Goal: Task Accomplishment & Management: Use online tool/utility

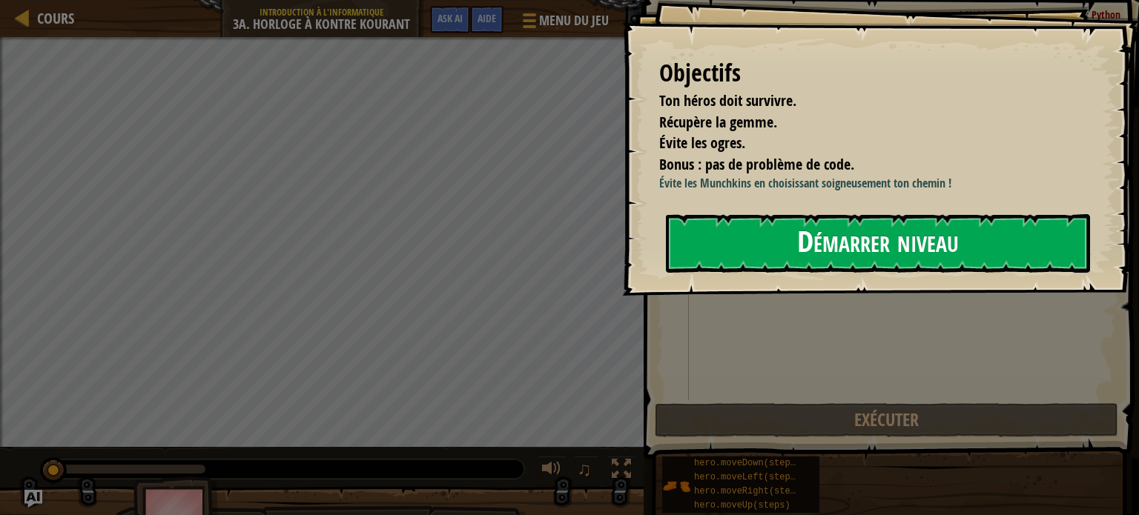
click at [839, 241] on button "Démarrer niveau" at bounding box center [878, 243] width 424 height 59
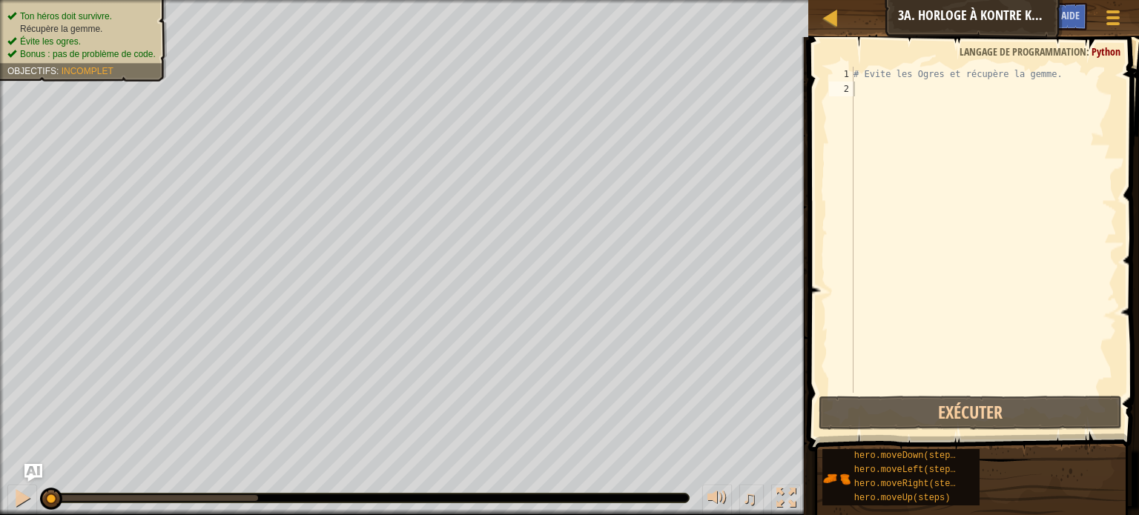
click at [977, 24] on div "Cours Introduction à l'Informatique 3a. Horloge à Kontre Kourant Menu du jeu Te…" at bounding box center [973, 18] width 331 height 37
click at [73, 36] on span "Évite les ogres." at bounding box center [50, 41] width 61 height 10
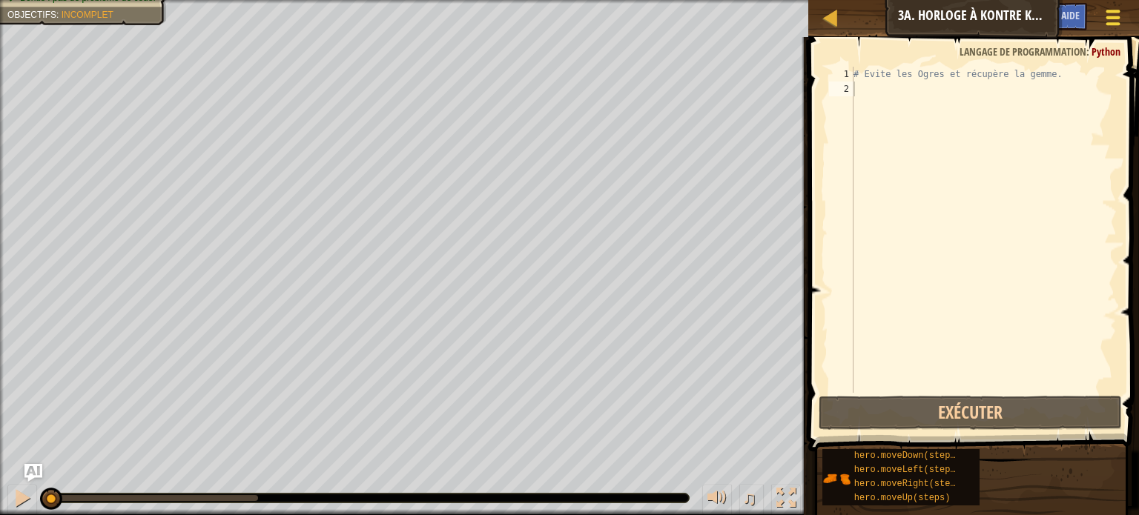
click at [1102, 16] on button "Menu du jeu" at bounding box center [1113, 20] width 39 height 36
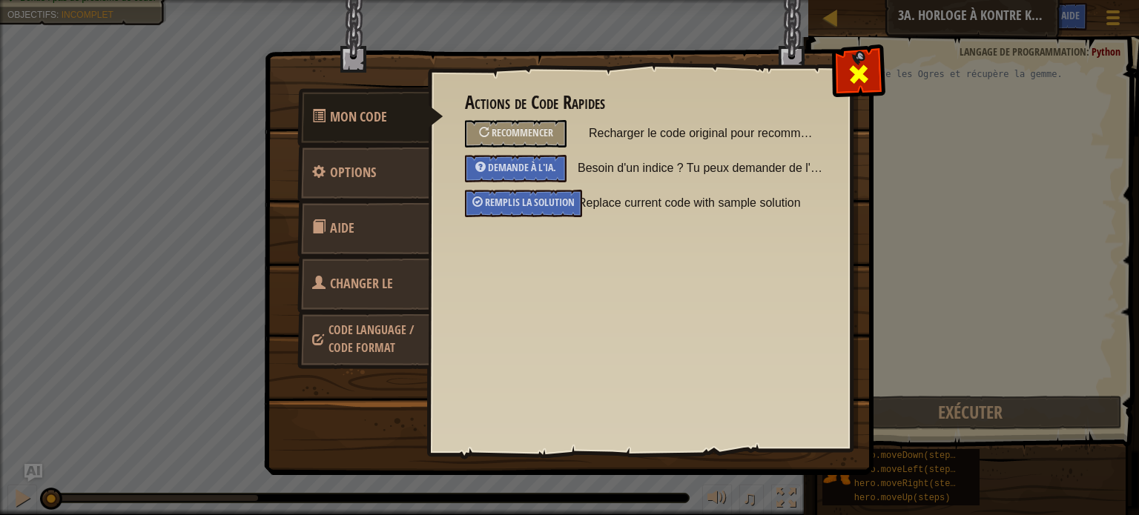
click at [855, 91] on div at bounding box center [858, 70] width 47 height 47
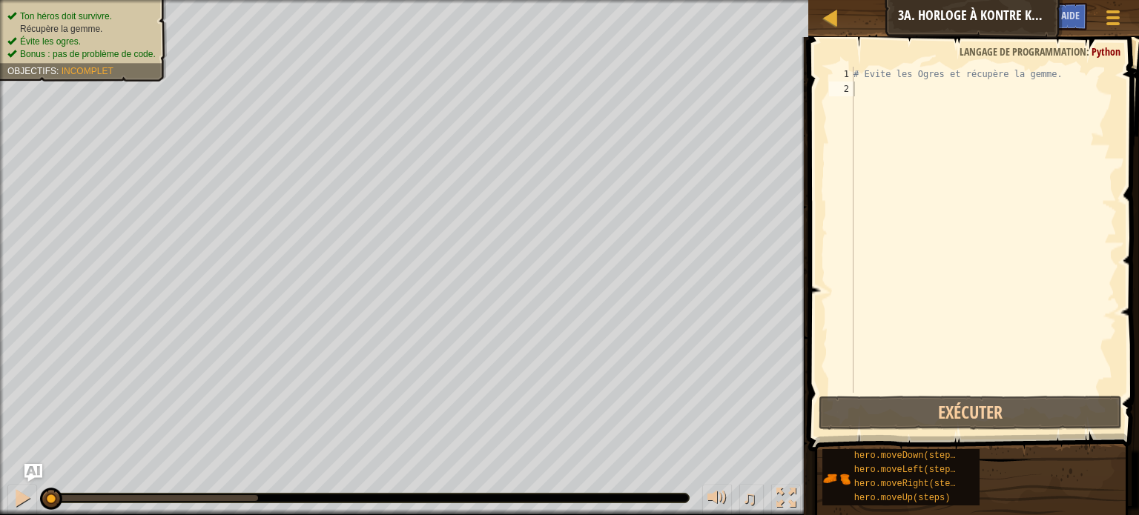
click at [65, 16] on div "Ton héros doit survivre. Récupère la gemme. Évite les ogres. Bonus : pas de pro…" at bounding box center [83, 35] width 152 height 51
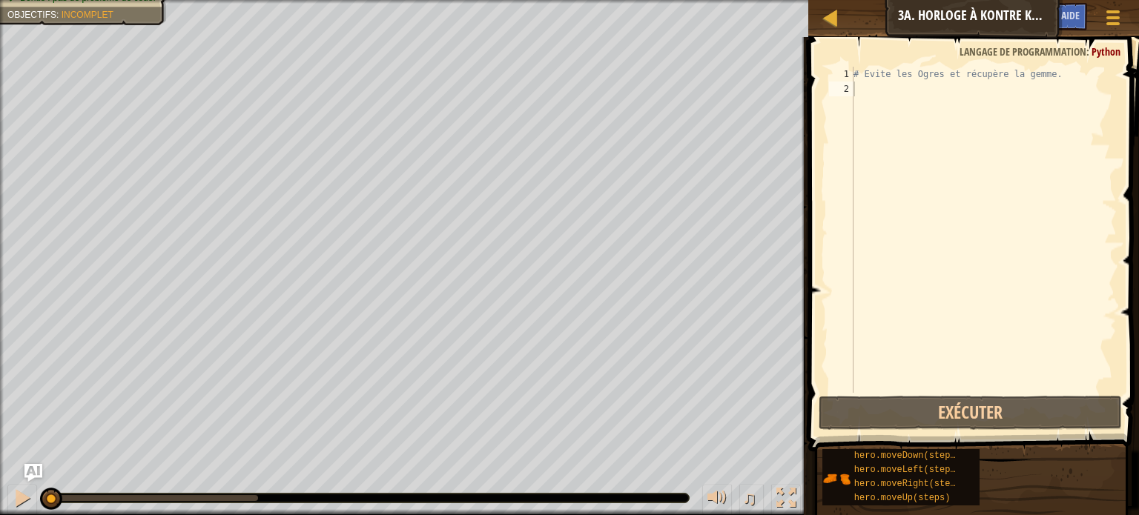
click at [847, 17] on div "Cours Introduction à l'Informatique 3a. Horloge à Kontre Kourant Menu du jeu Te…" at bounding box center [973, 18] width 331 height 37
click at [840, 19] on link "Cours" at bounding box center [841, 18] width 7 height 20
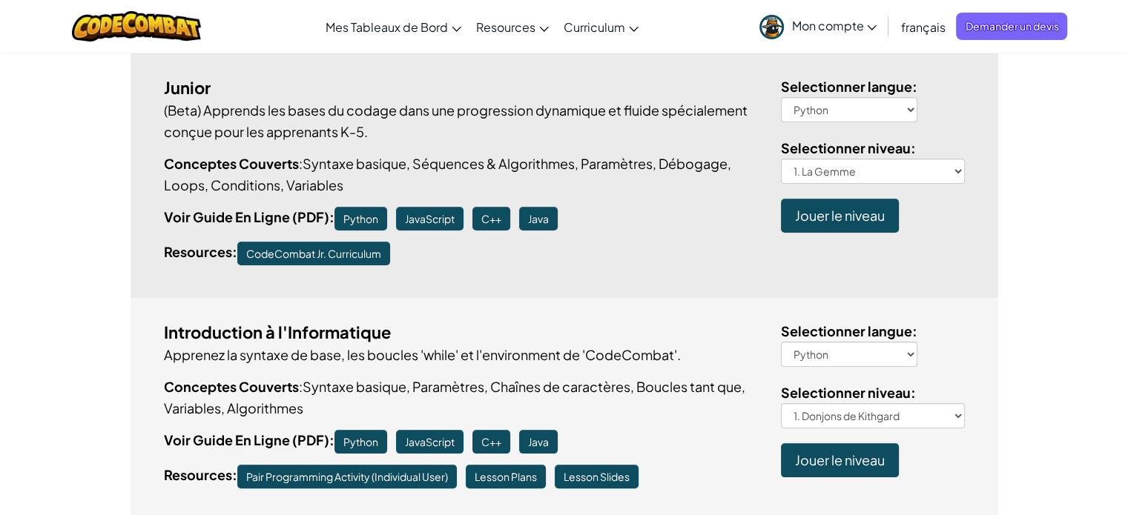
scroll to position [371, 0]
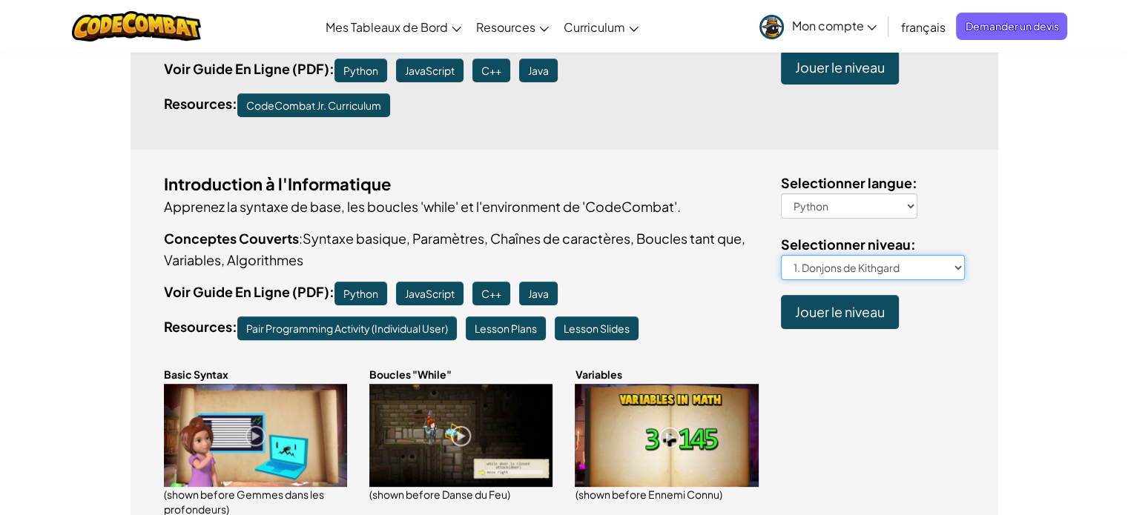
click at [836, 268] on select "1. Donjons de Kithgard 2. Gemmes dans les profondeurs 3. Garde de l'ombre 3a. H…" at bounding box center [873, 267] width 184 height 25
click at [841, 208] on select "Python JavaScript C++ Java" at bounding box center [849, 206] width 136 height 25
click at [842, 208] on select "Python JavaScript C++ Java" at bounding box center [849, 206] width 136 height 25
click at [827, 317] on span "Jouer le niveau" at bounding box center [840, 311] width 90 height 17
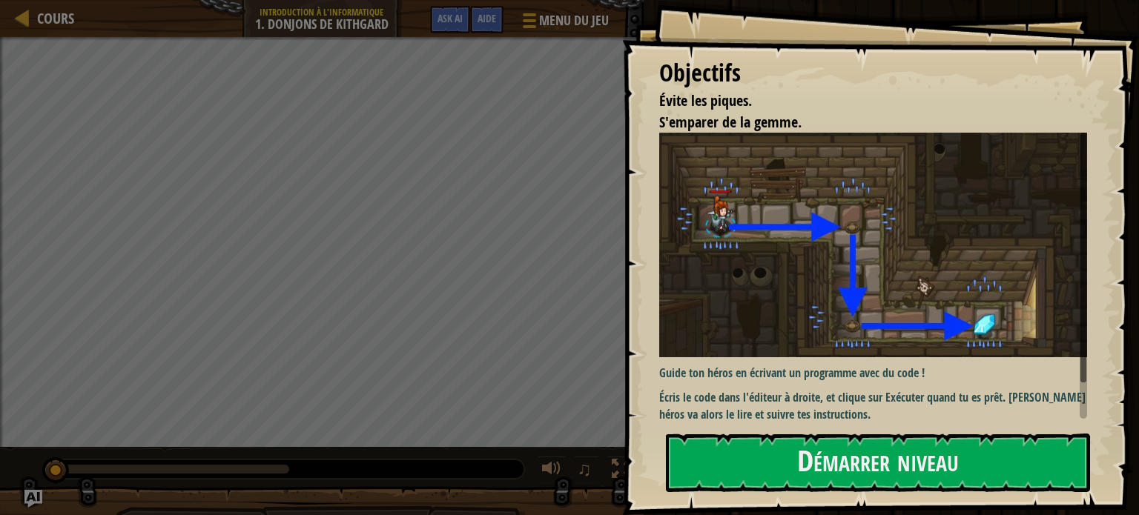
drag, startPoint x: 707, startPoint y: 108, endPoint x: 707, endPoint y: 185, distance: 76.4
click at [707, 108] on span "Évite les piques." at bounding box center [705, 100] width 93 height 20
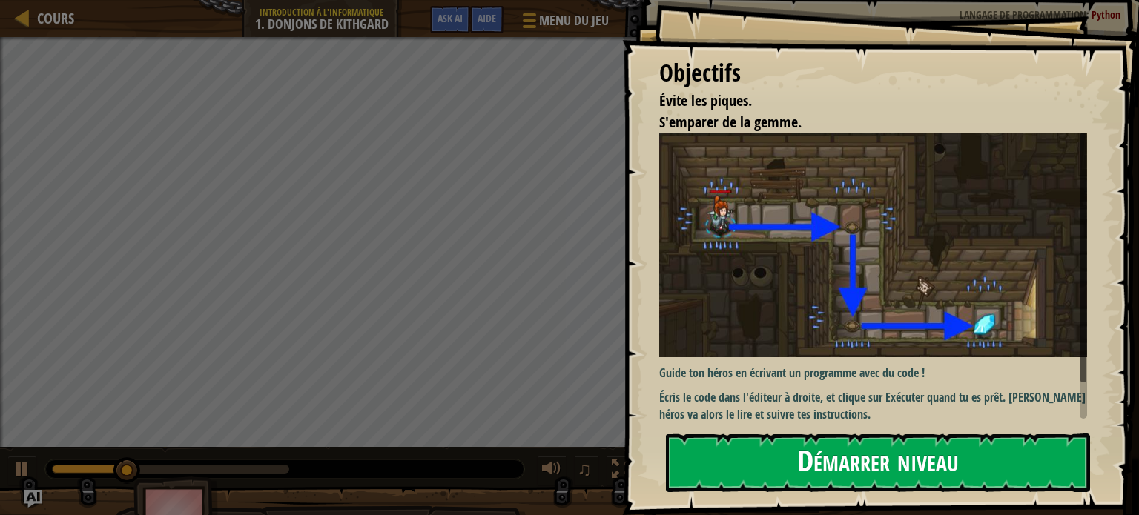
click at [822, 468] on button "Démarrer niveau" at bounding box center [878, 463] width 424 height 59
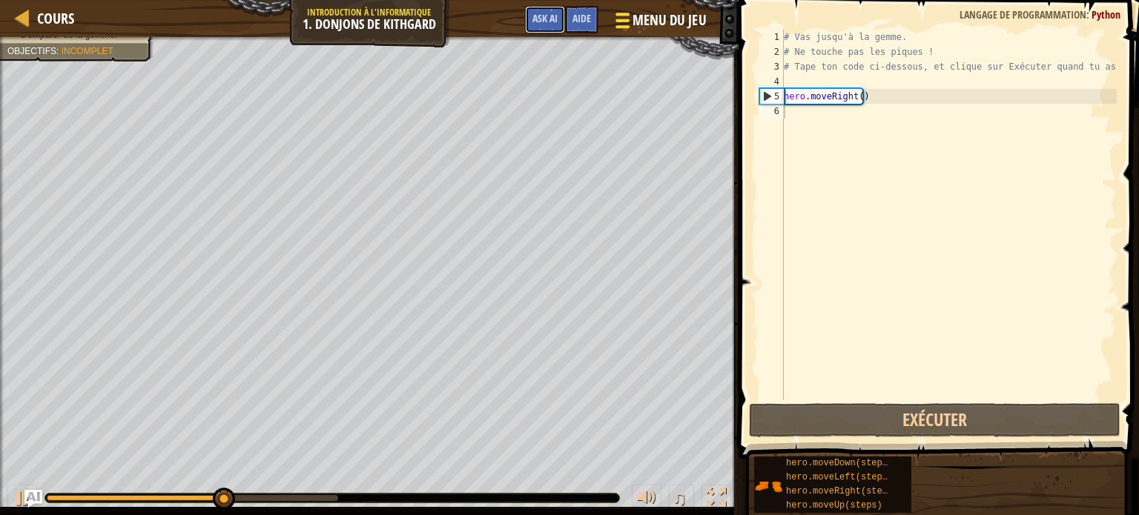
click at [529, 26] on button "Ask AI" at bounding box center [545, 19] width 40 height 27
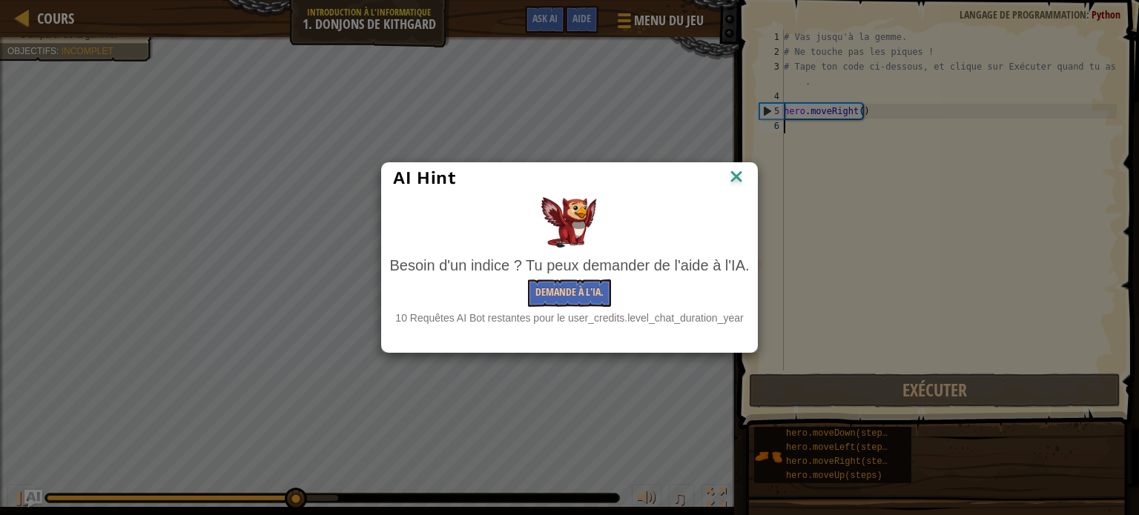
click at [738, 171] on img at bounding box center [736, 178] width 19 height 22
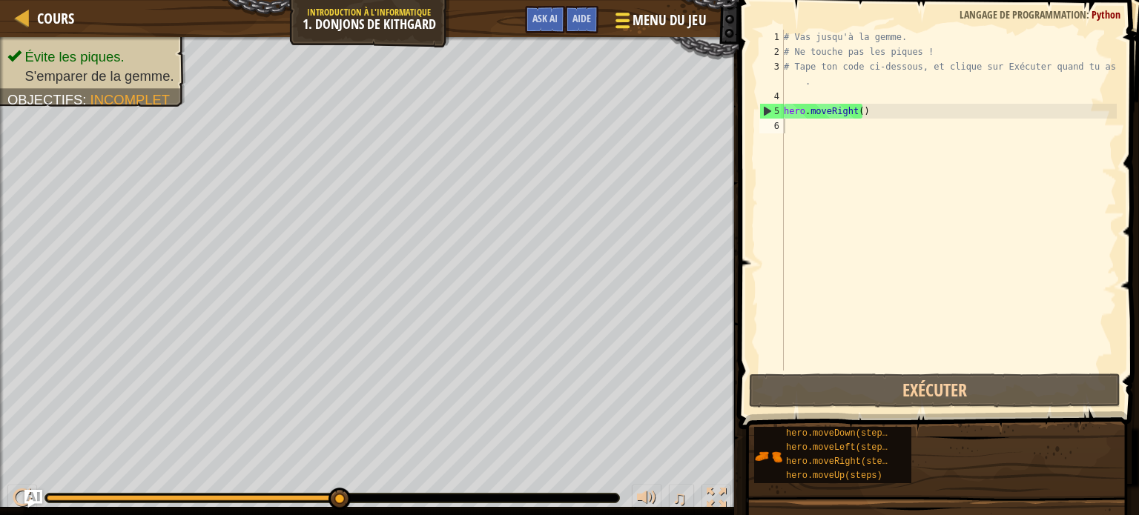
click at [655, 23] on span "Menu du jeu" at bounding box center [668, 20] width 73 height 20
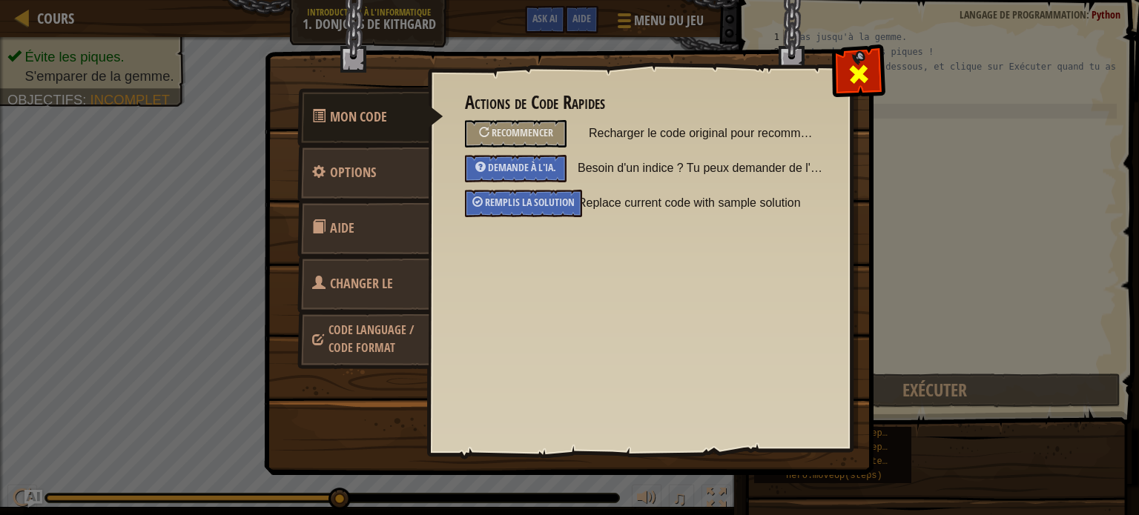
click at [848, 67] on span at bounding box center [859, 74] width 24 height 24
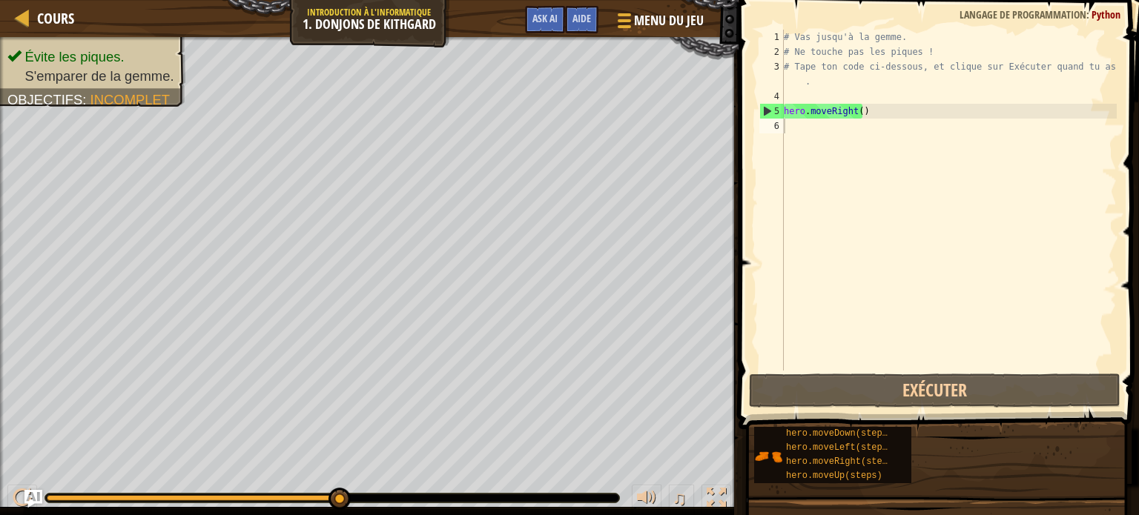
click at [370, 29] on div "Cours Introduction à l'Informatique 1. Donjons de Kithgard Menu du jeu Terminé …" at bounding box center [369, 18] width 738 height 37
click at [349, 23] on div "Cours Introduction à l'Informatique 1. Donjons de Kithgard Menu du jeu Terminé …" at bounding box center [369, 18] width 738 height 37
click at [269, 23] on div "Cours Introduction à l'Informatique 1. Donjons de Kithgard Menu du jeu Terminé …" at bounding box center [369, 18] width 738 height 37
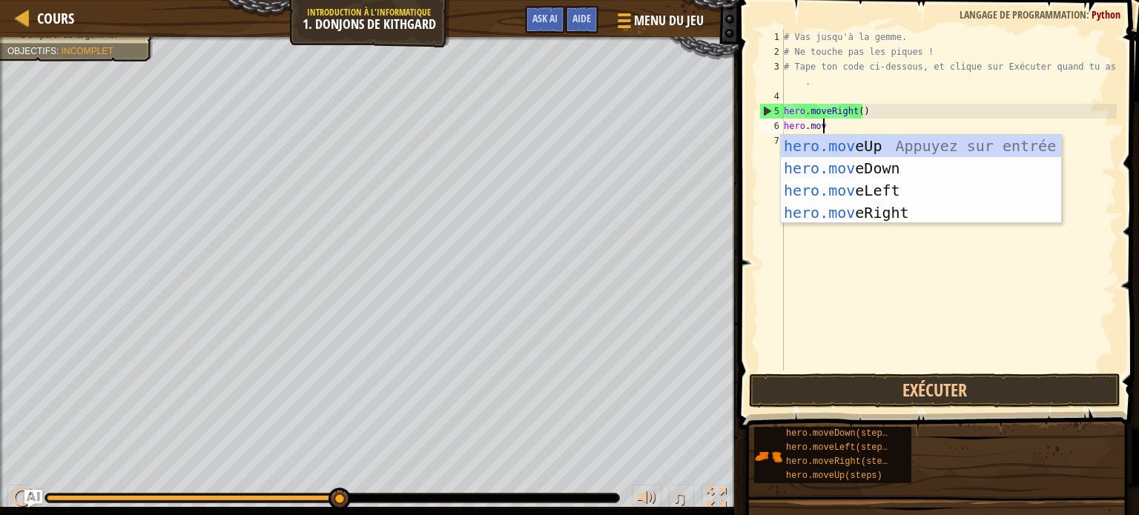
scroll to position [7, 2]
type textarea "hero.move"
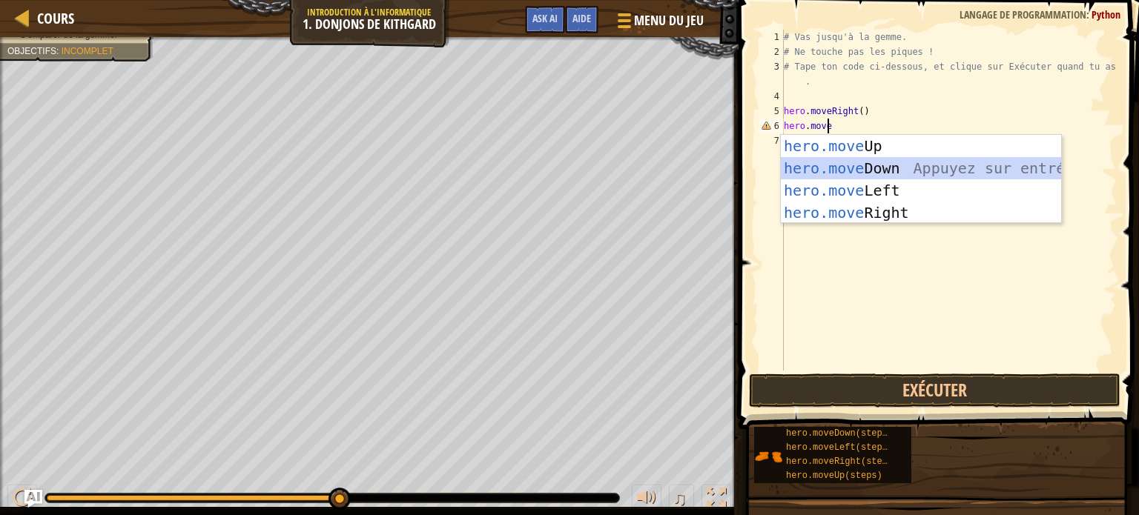
scroll to position [7, 0]
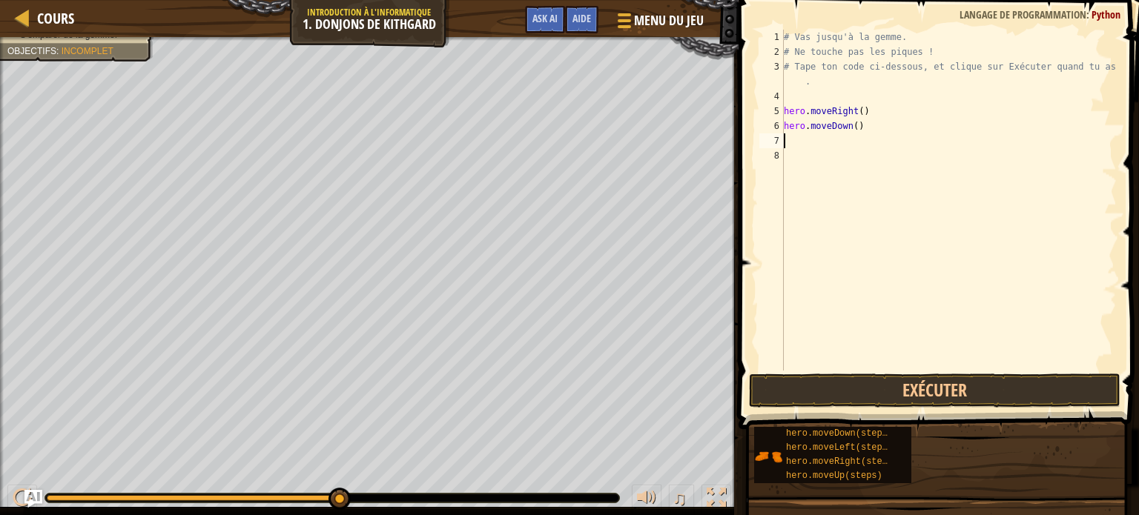
type textarea "("
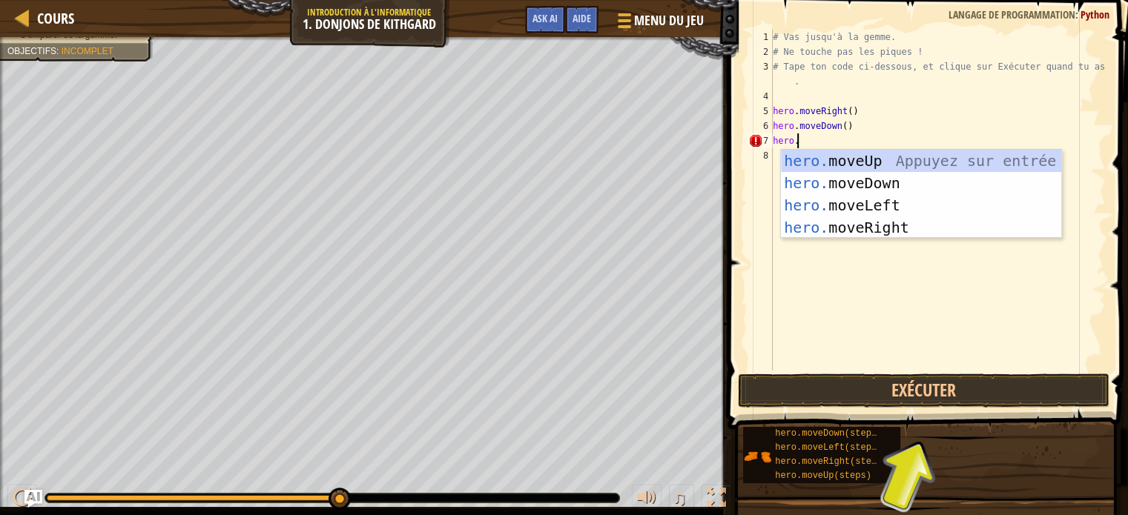
type textarea "[DOMAIN_NAME]"
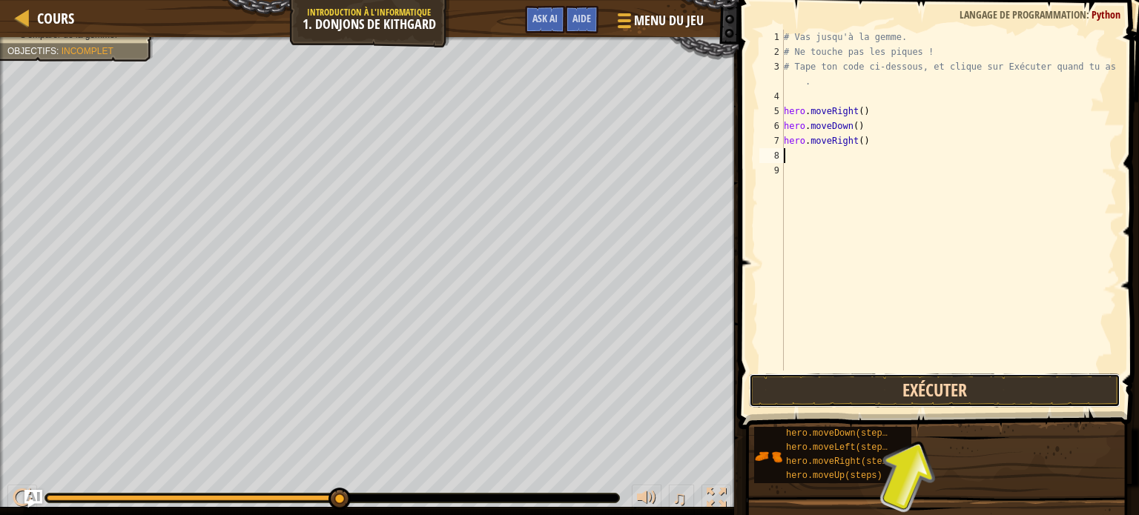
click at [863, 385] on button "Exécuter" at bounding box center [934, 391] width 371 height 34
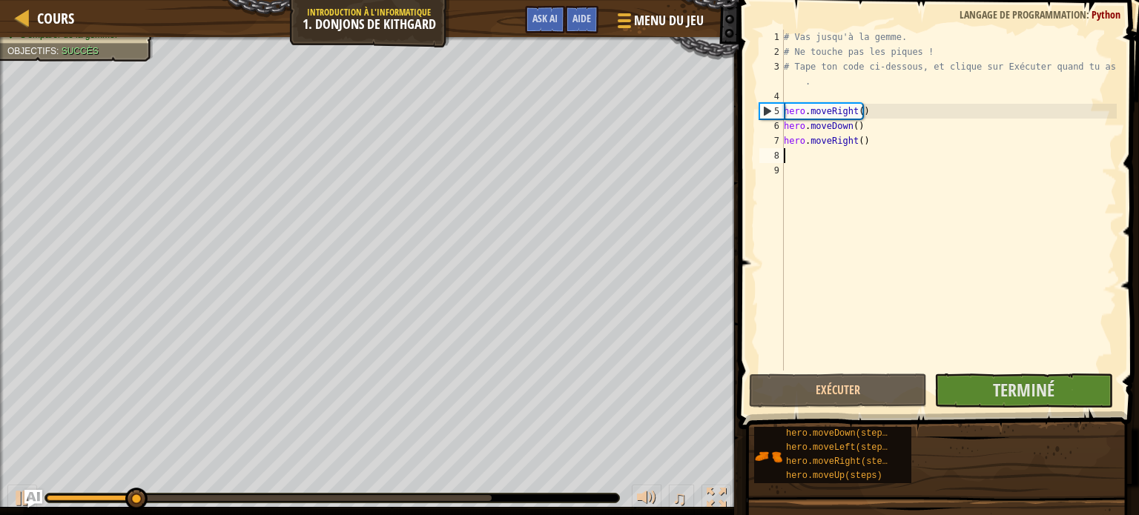
click at [600, 502] on div "♫" at bounding box center [369, 494] width 738 height 44
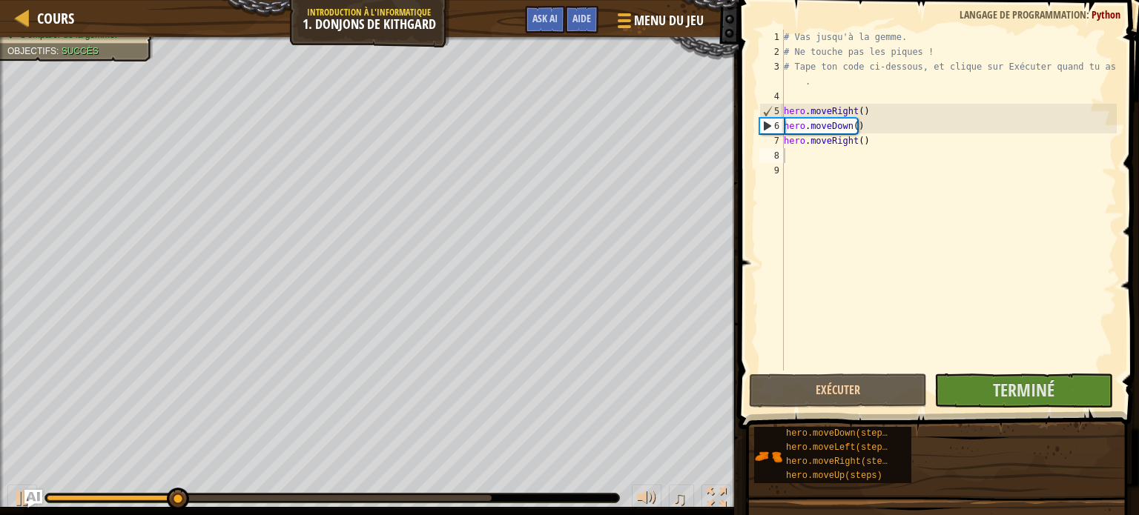
click at [492, 495] on div at bounding box center [332, 498] width 574 height 9
click at [477, 497] on div "0:07.5 Maintenant : 0:02.5 Max : 0:07.7" at bounding box center [269, 498] width 445 height 6
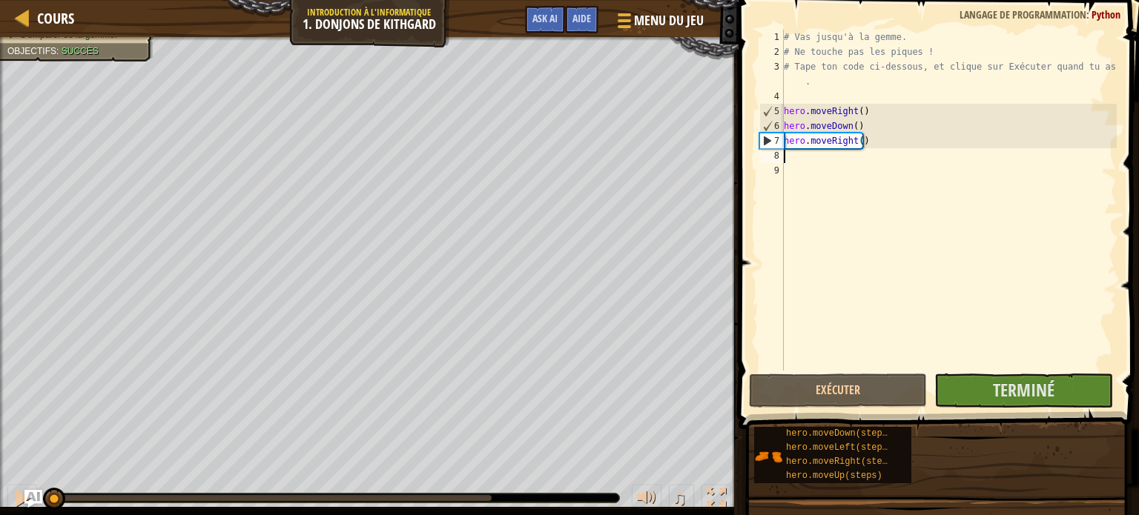
click at [868, 142] on div "# Vas jusqu'à la gemme. # Ne touche pas les piques ! # Tape ton code ci-dessous…" at bounding box center [949, 215] width 336 height 371
type textarea "hero.moveRight()"
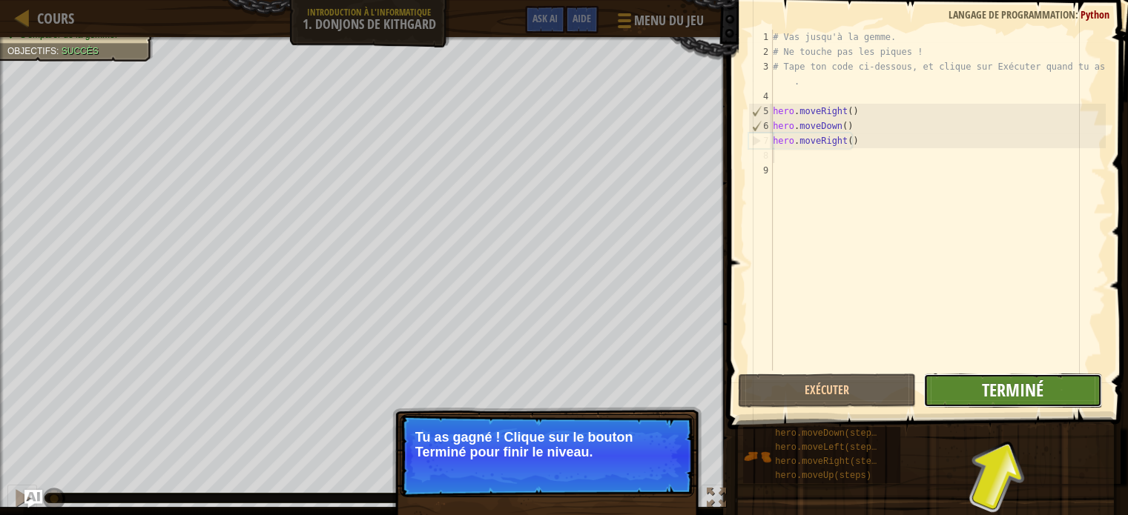
click at [1040, 385] on span "Terminé" at bounding box center [1013, 390] width 62 height 24
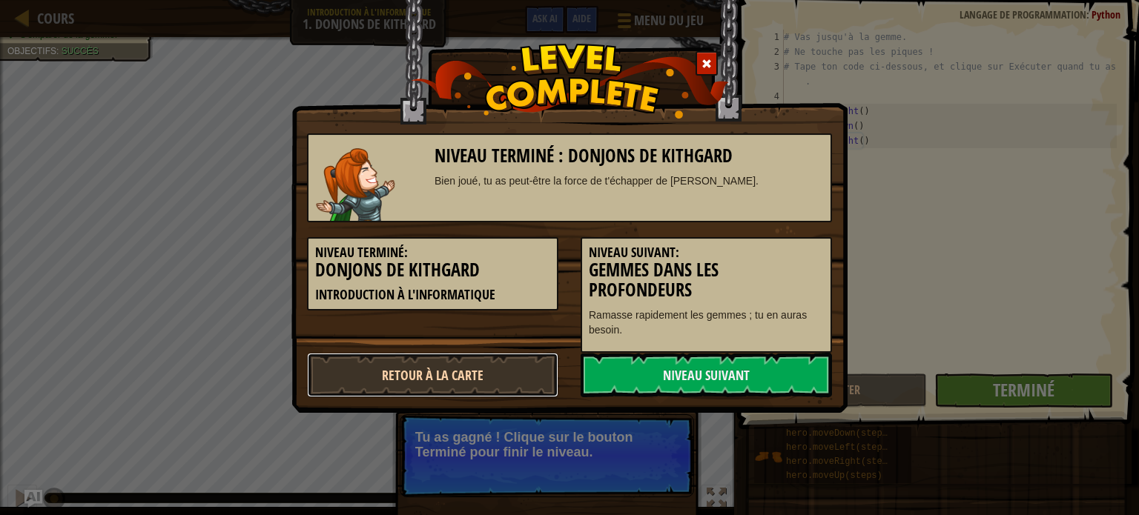
click at [475, 370] on link "Retour à la Carte" at bounding box center [432, 375] width 251 height 44
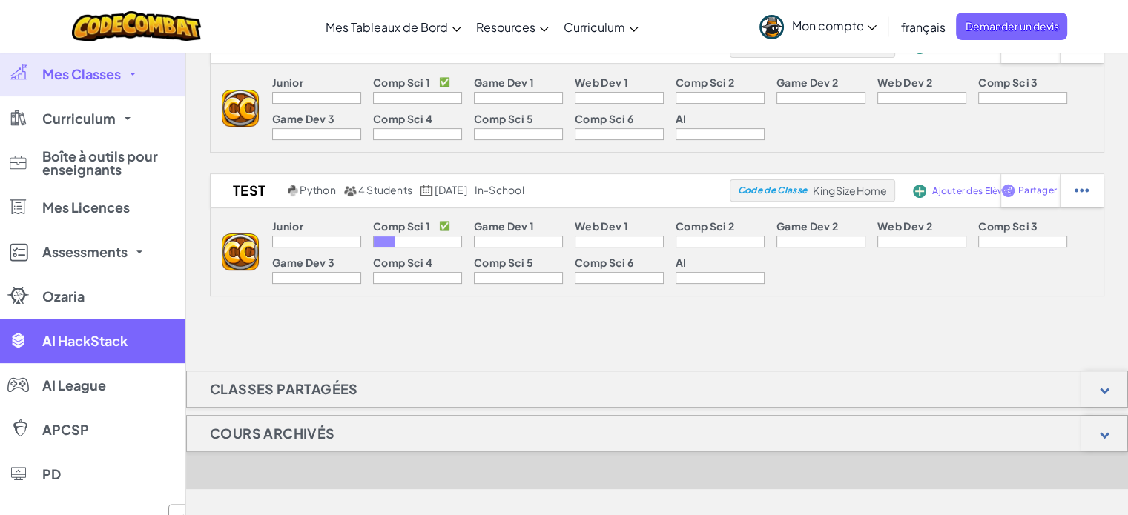
scroll to position [445, 0]
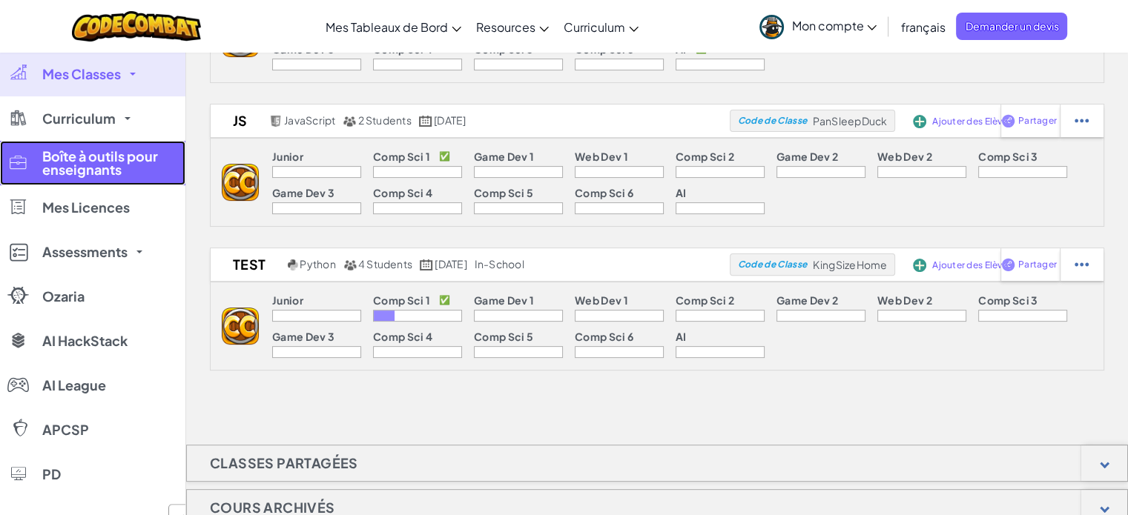
click at [108, 164] on span "Boîte à outils pour enseignants" at bounding box center [108, 163] width 133 height 27
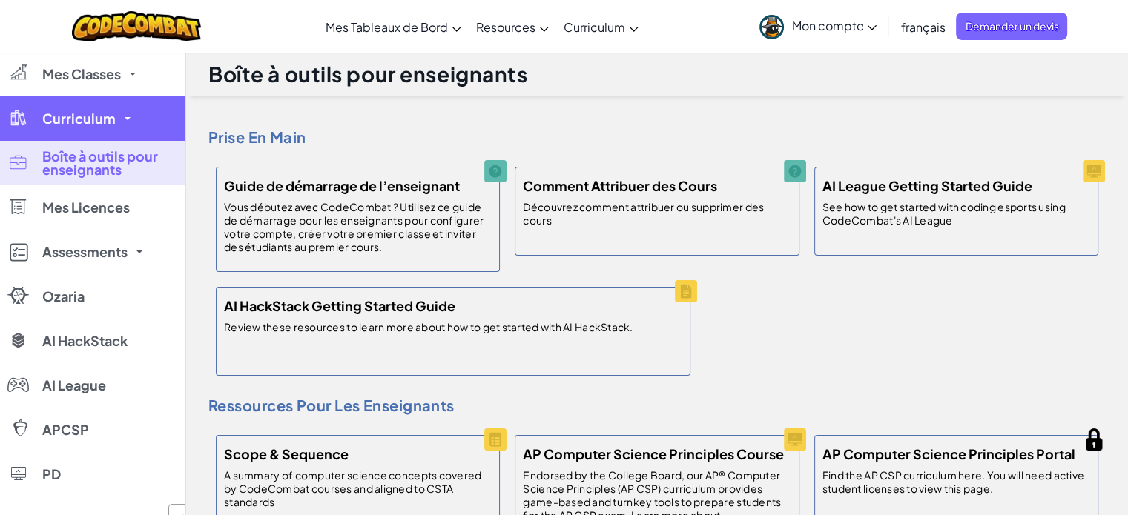
click at [105, 124] on span "Curriculum" at bounding box center [78, 118] width 73 height 13
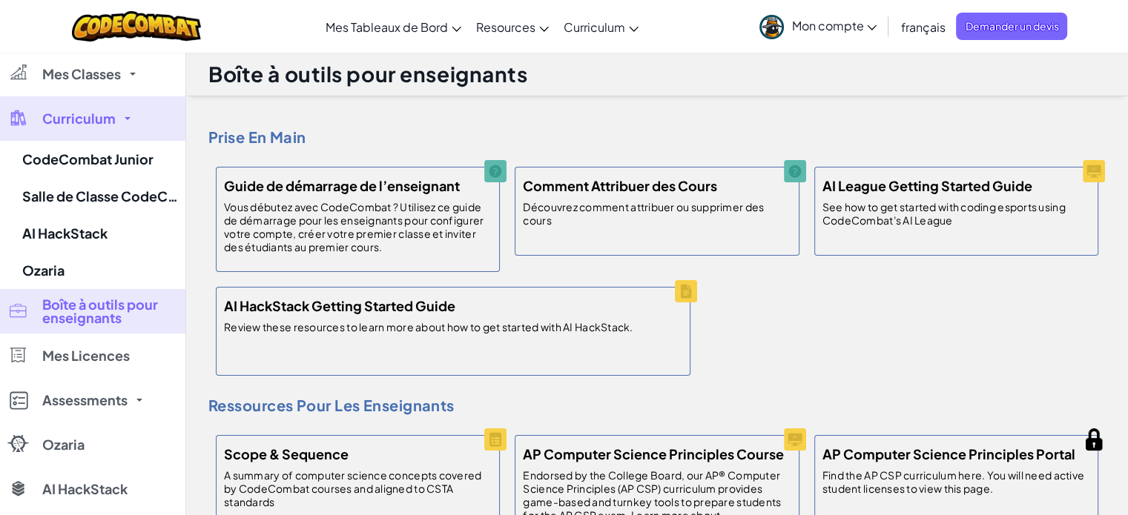
click at [419, 4] on div "Basculer la navigation Mes Tableaux de Bord Tableau de Bord Enseignant de CodeC…" at bounding box center [563, 26] width 1135 height 53
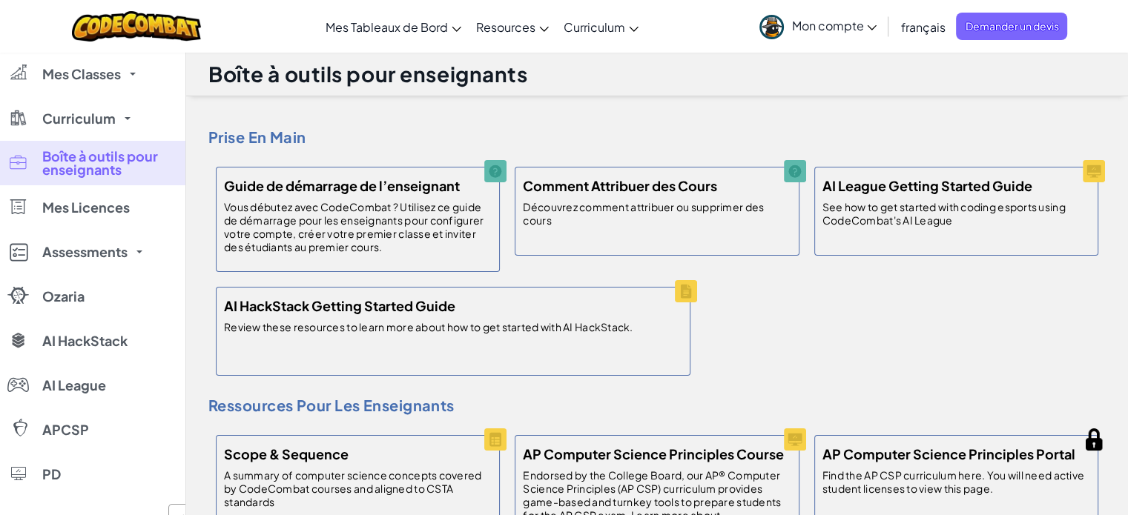
click at [843, 17] on link "Mon compte" at bounding box center [818, 26] width 132 height 47
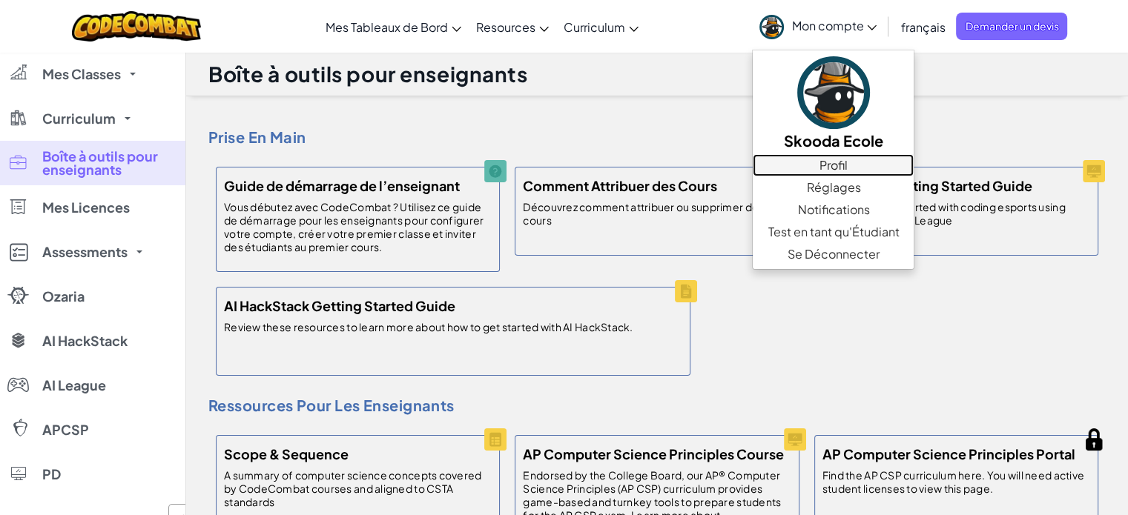
click at [821, 159] on link "Profil" at bounding box center [833, 165] width 161 height 22
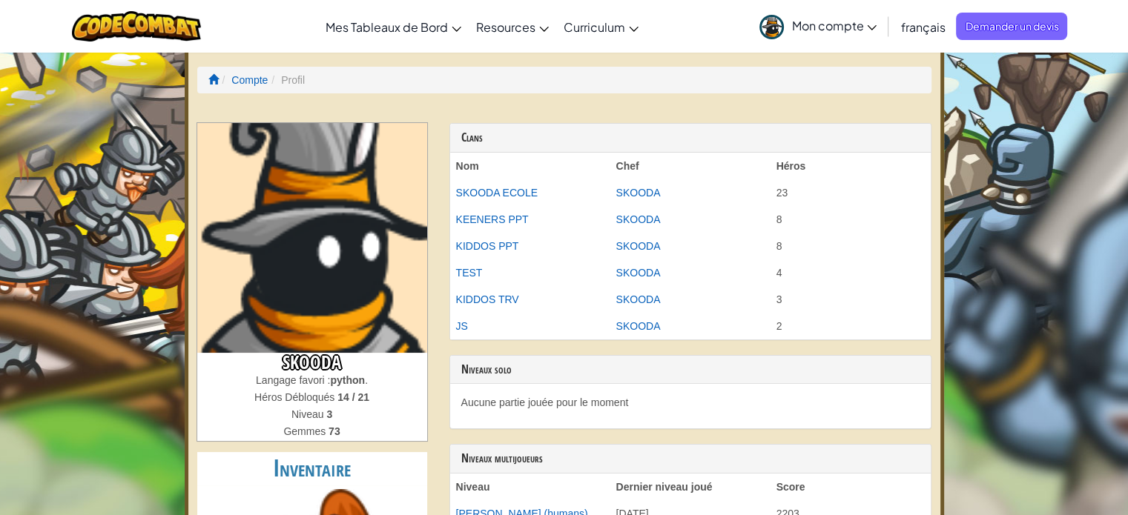
click at [857, 23] on span "Mon compte" at bounding box center [833, 26] width 85 height 16
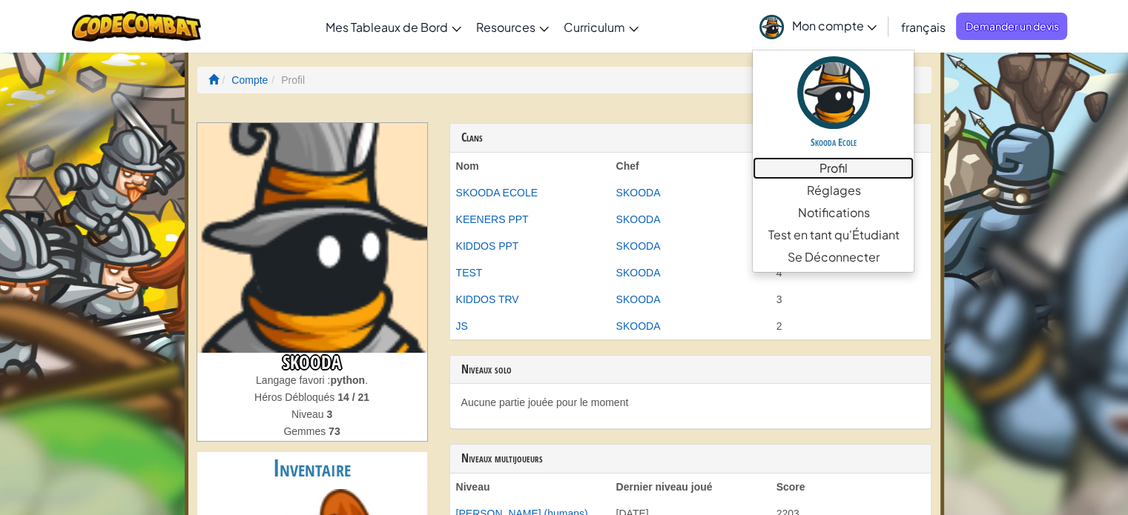
click at [844, 168] on link "Profil" at bounding box center [833, 168] width 161 height 22
drag, startPoint x: 603, startPoint y: 23, endPoint x: 652, endPoint y: 20, distance: 49.8
click at [652, 20] on div "Basculer la navigation Mes Tableaux de Bord Tableau de Bord Enseignant de CodeC…" at bounding box center [563, 26] width 1135 height 53
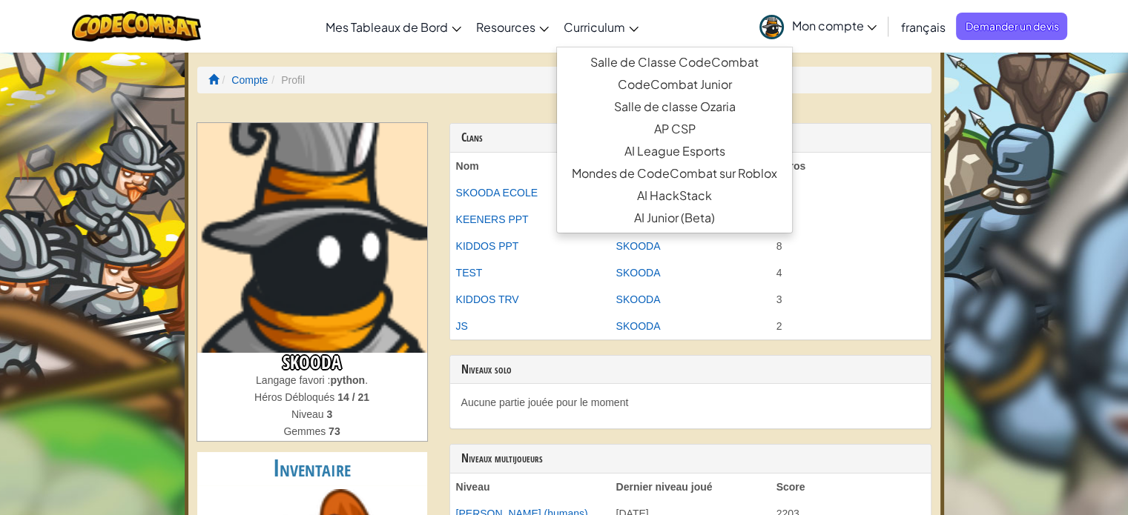
click at [631, 31] on icon at bounding box center [634, 29] width 10 height 5
click at [700, 52] on link "Salle de Classe CodeCombat" at bounding box center [674, 62] width 235 height 22
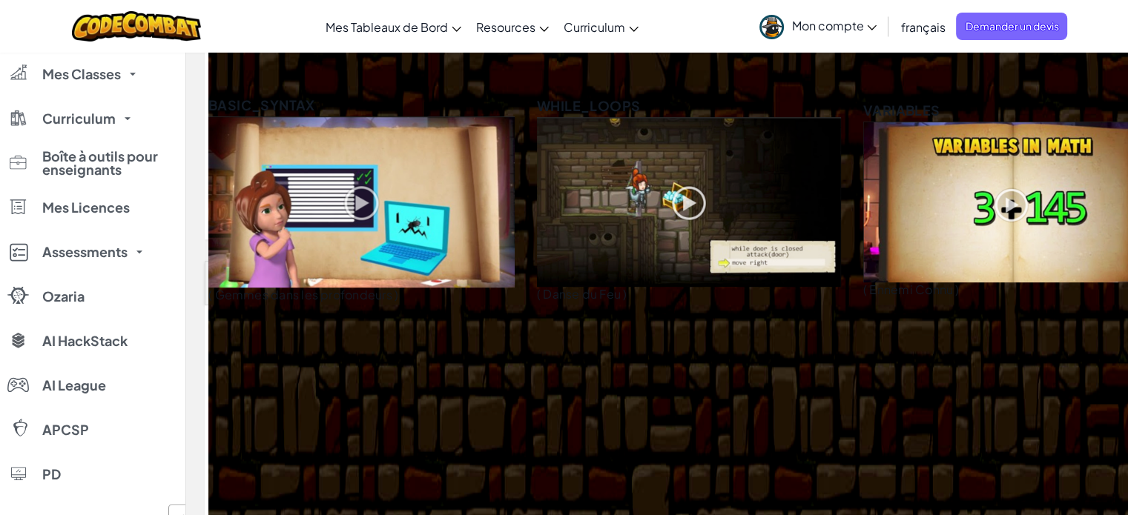
scroll to position [445, 0]
